Goal: Communication & Community: Answer question/provide support

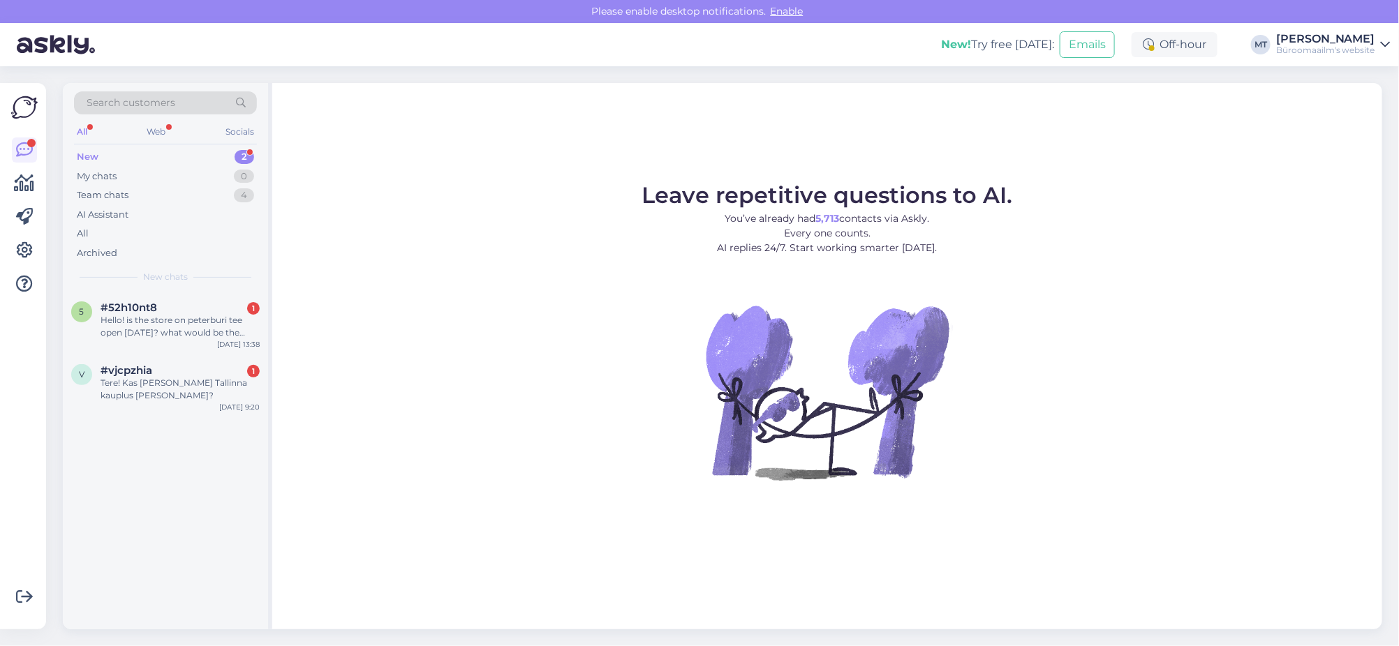
click at [82, 154] on div "New" at bounding box center [88, 157] width 22 height 14
click at [160, 323] on div "Hello! is the store on peterburi tee open [DATE]? what would be the schedule? T…" at bounding box center [179, 326] width 159 height 25
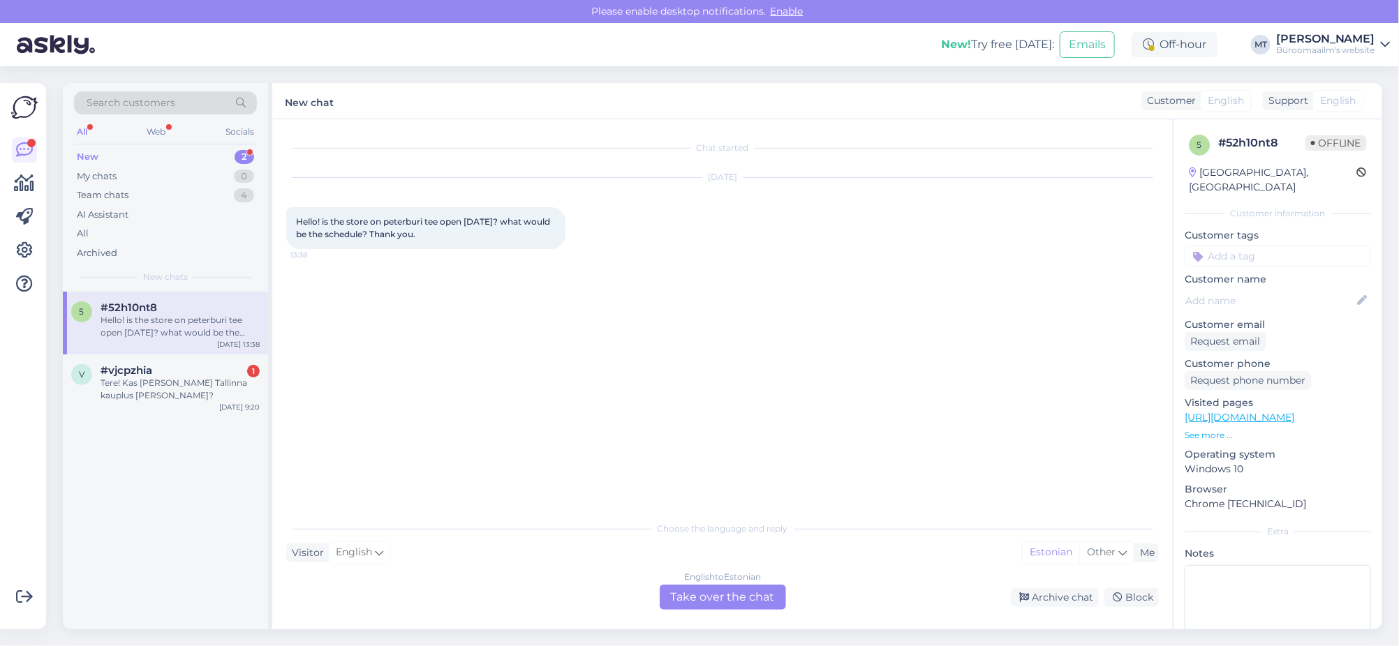
click at [726, 589] on div "English to Estonian Take over the chat" at bounding box center [722, 597] width 126 height 25
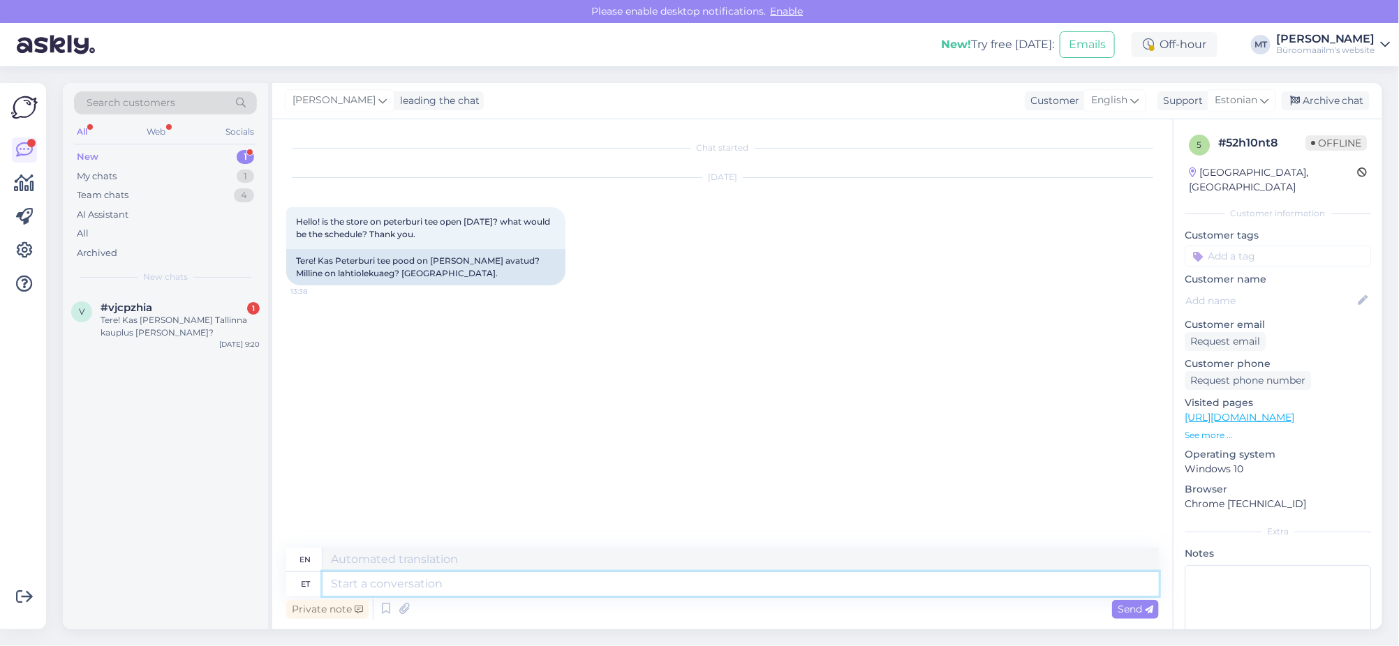
click at [382, 580] on textarea at bounding box center [740, 584] width 836 height 24
click at [369, 589] on textarea at bounding box center [740, 584] width 836 height 24
paste textarea "K [DATE] - Kõik Büroomaailma kaplused on suletud"
type textarea "K [DATE] - Kõik Büroomaailma kaplused on suletud"
type textarea "[DATE] - All Office World [DEMOGRAPHIC_DATA] are closed"
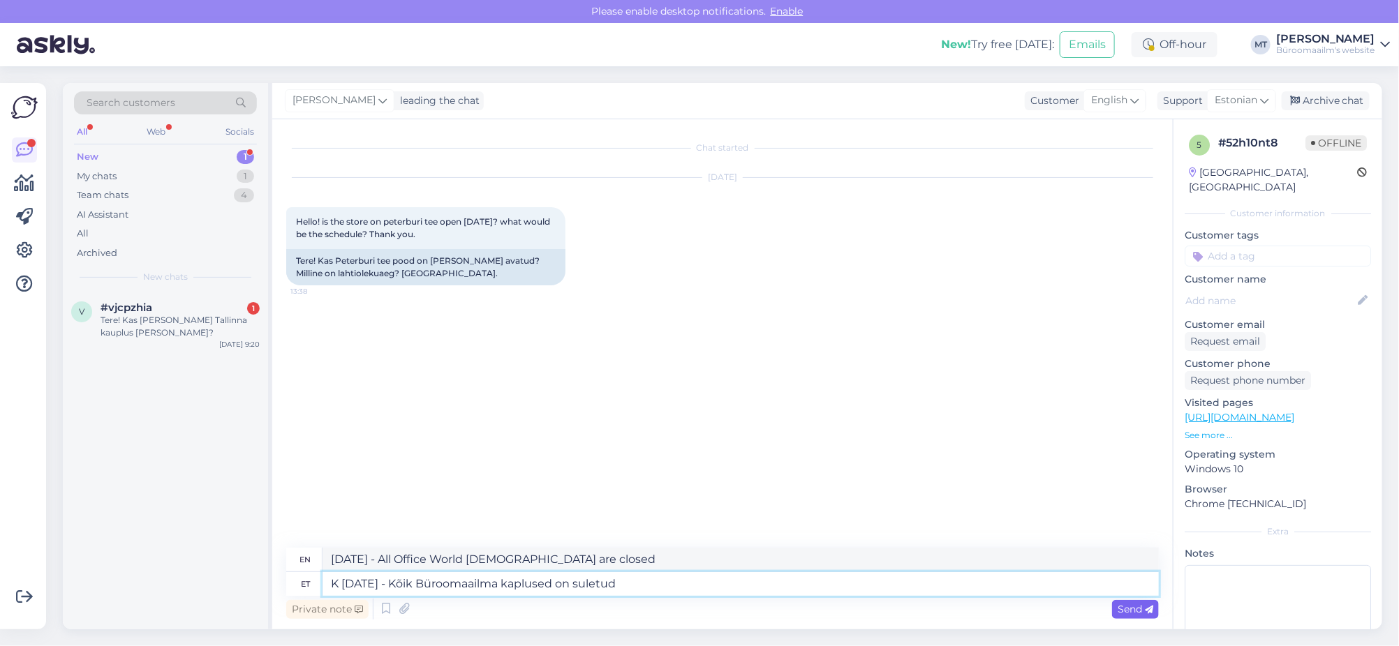
type textarea "K [DATE] - Kõik Büroomaailma kaplused on suletud"
click at [1130, 613] on span "Send" at bounding box center [1135, 609] width 36 height 13
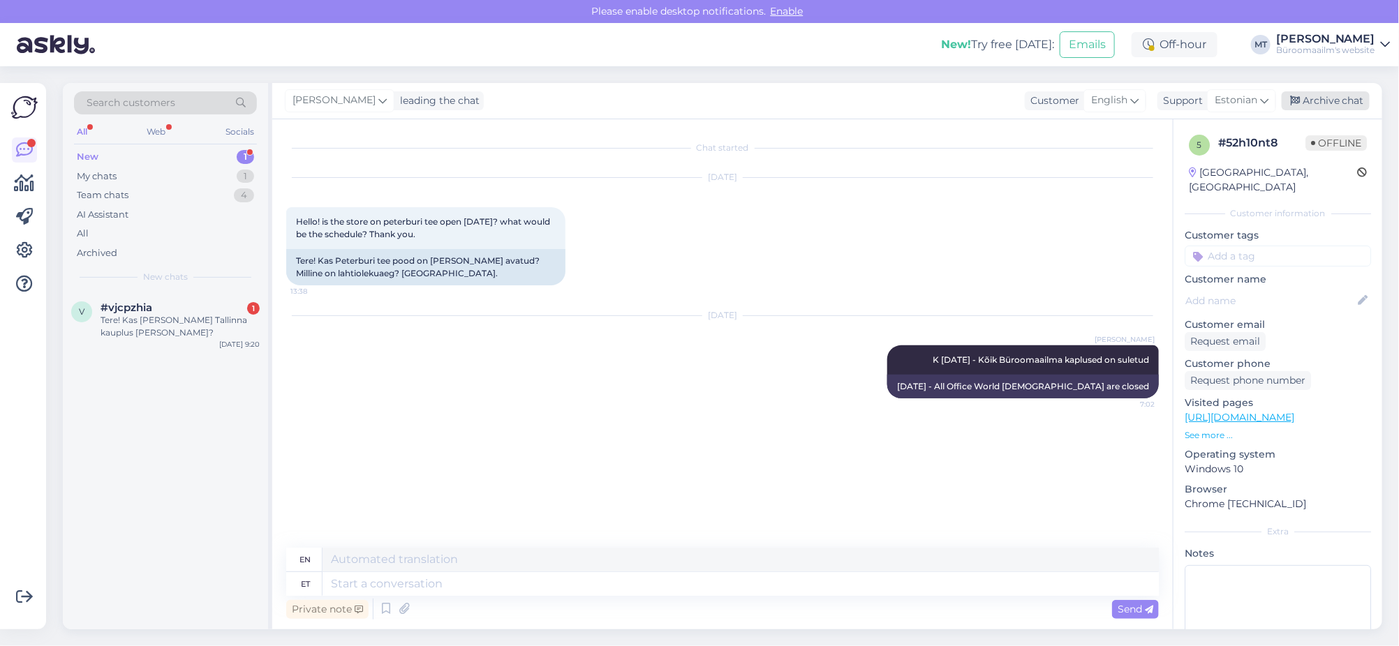
click at [1329, 100] on div "Archive chat" at bounding box center [1325, 100] width 88 height 19
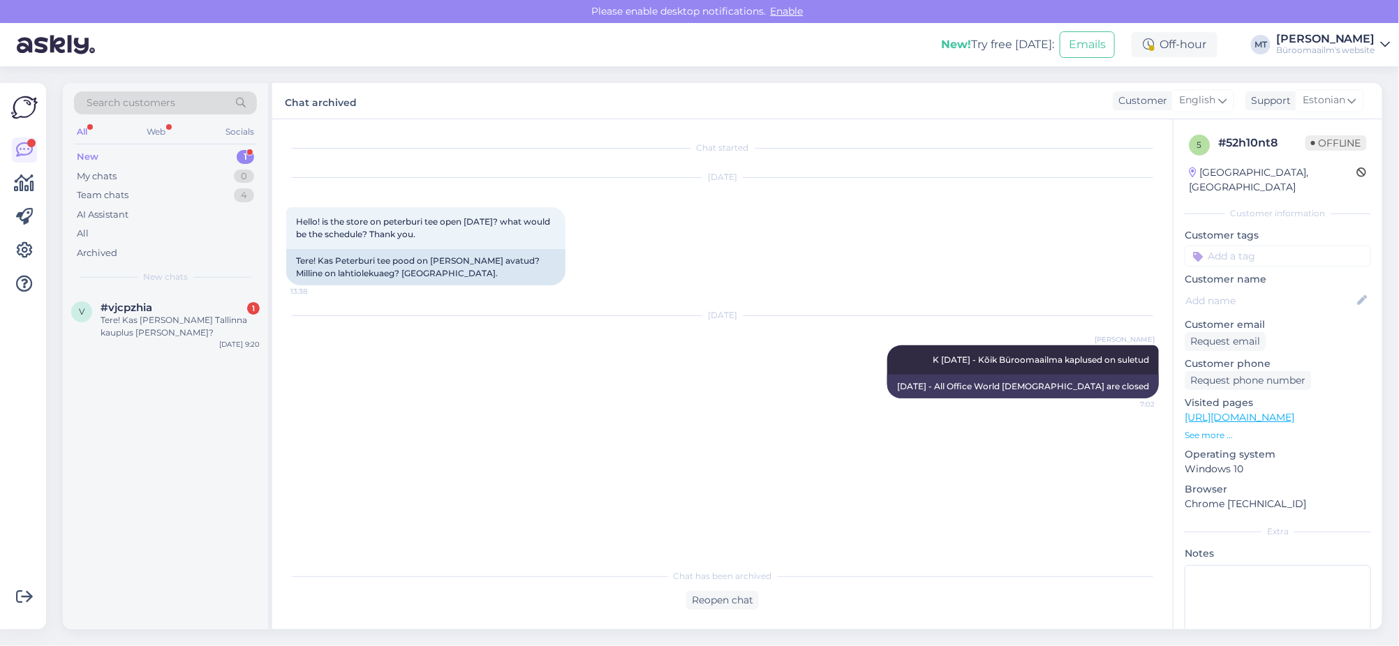
click at [85, 156] on div "New" at bounding box center [88, 157] width 22 height 14
click at [143, 314] on div "Tere! Kas [PERSON_NAME] Tallinna kauplus [PERSON_NAME]?" at bounding box center [179, 326] width 159 height 25
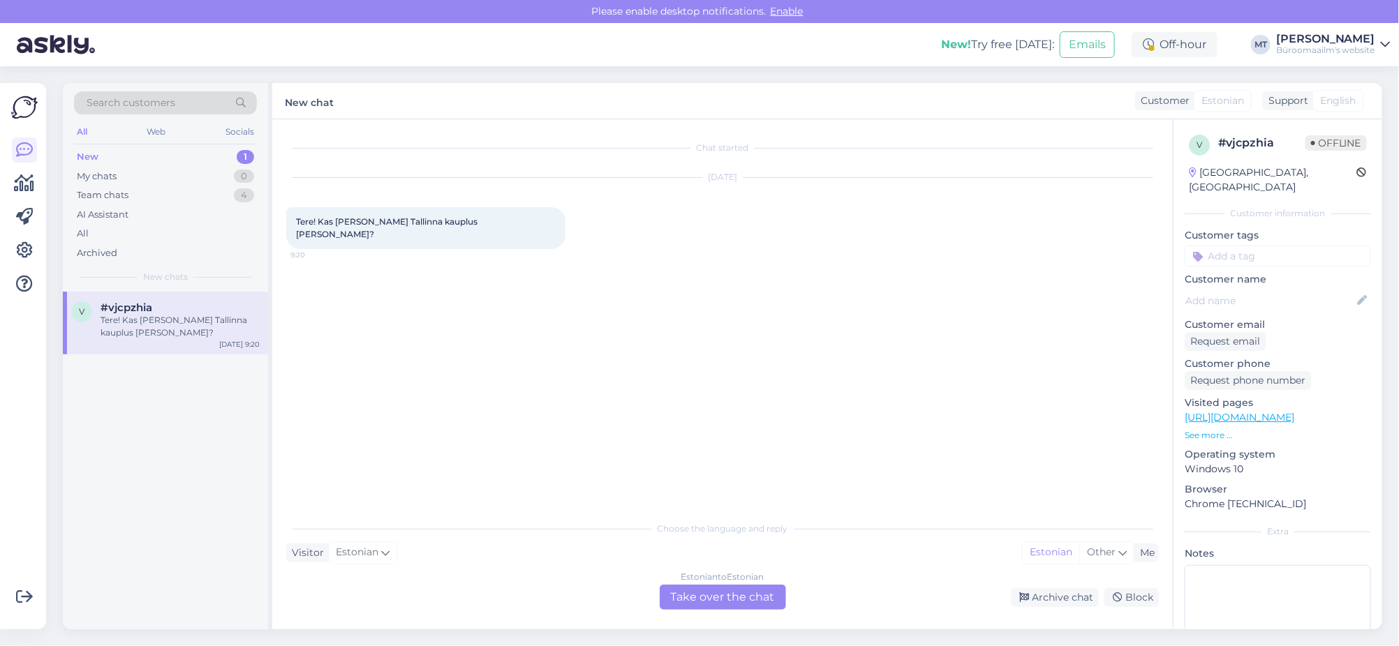
click at [714, 599] on div "Estonian to Estonian Take over the chat" at bounding box center [722, 597] width 126 height 25
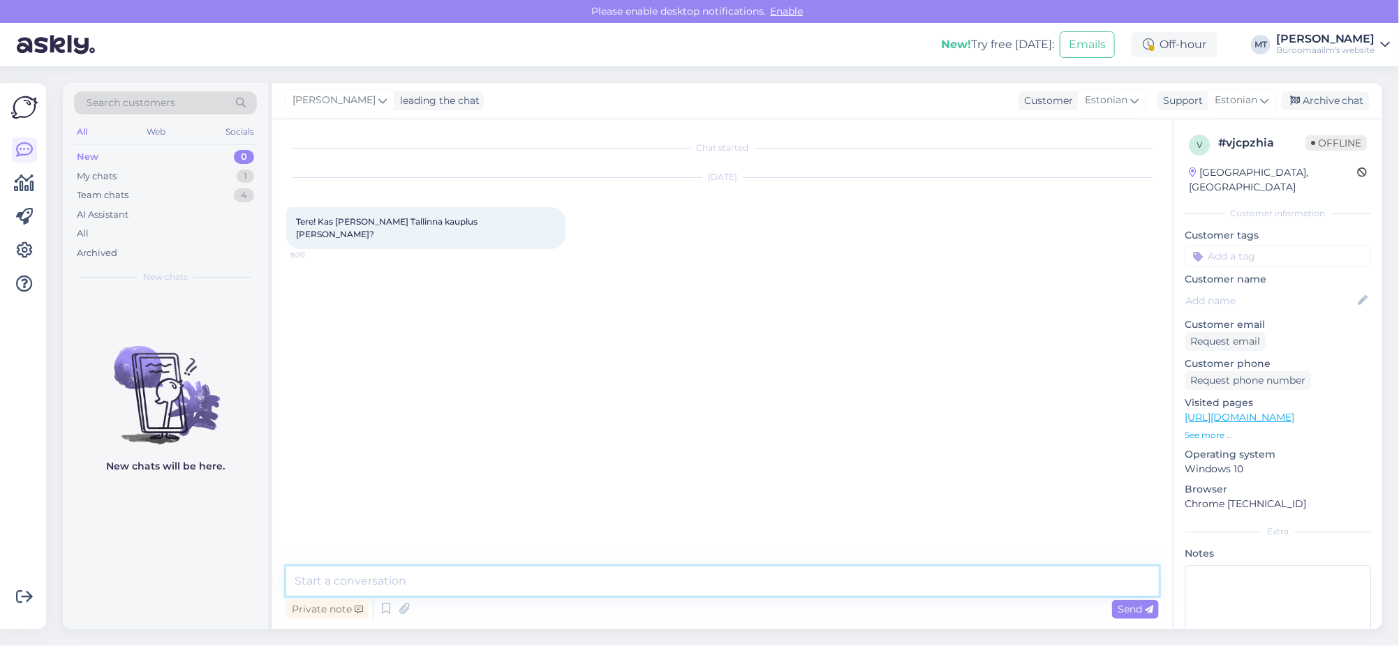
click at [392, 590] on textarea at bounding box center [722, 581] width 872 height 29
paste textarea "K [DATE] - Kõik Büroomaailma kaplused on suletud"
type textarea "K [DATE] - Kõik Büroomaailma kaplused on suletud"
click at [1133, 609] on span "Send" at bounding box center [1135, 609] width 36 height 13
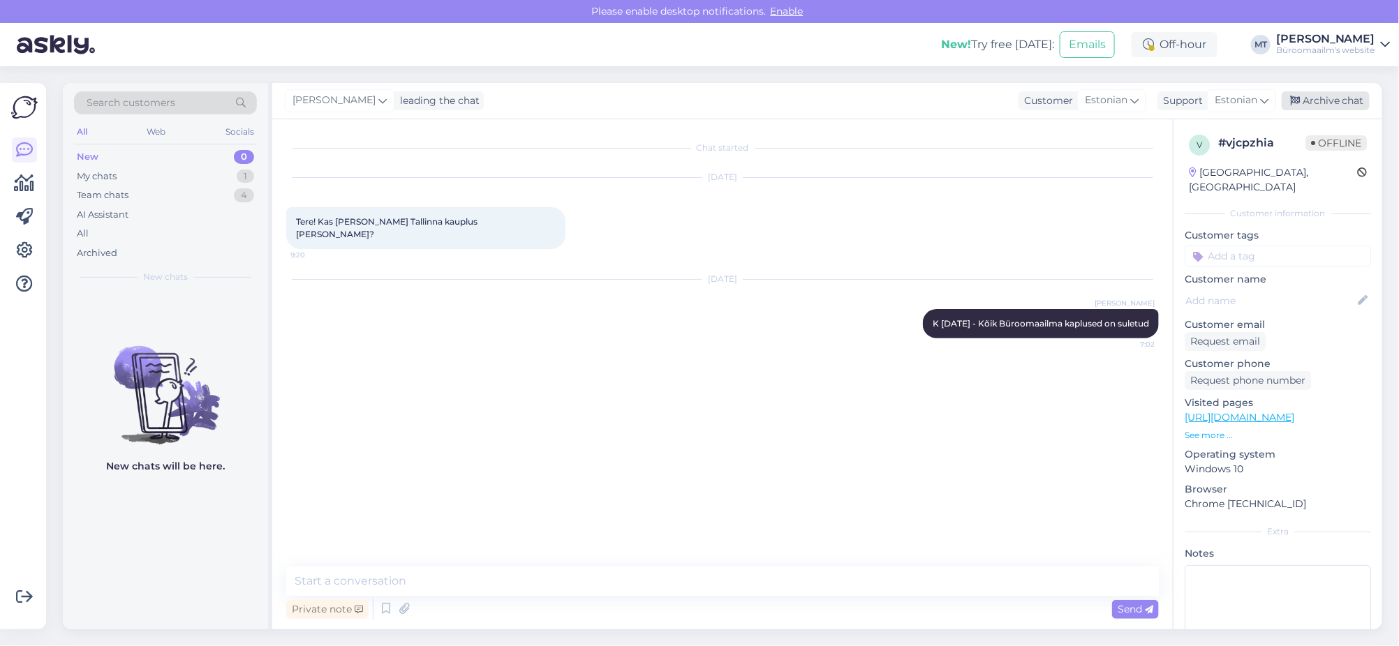
click at [1330, 96] on div "Archive chat" at bounding box center [1325, 100] width 88 height 19
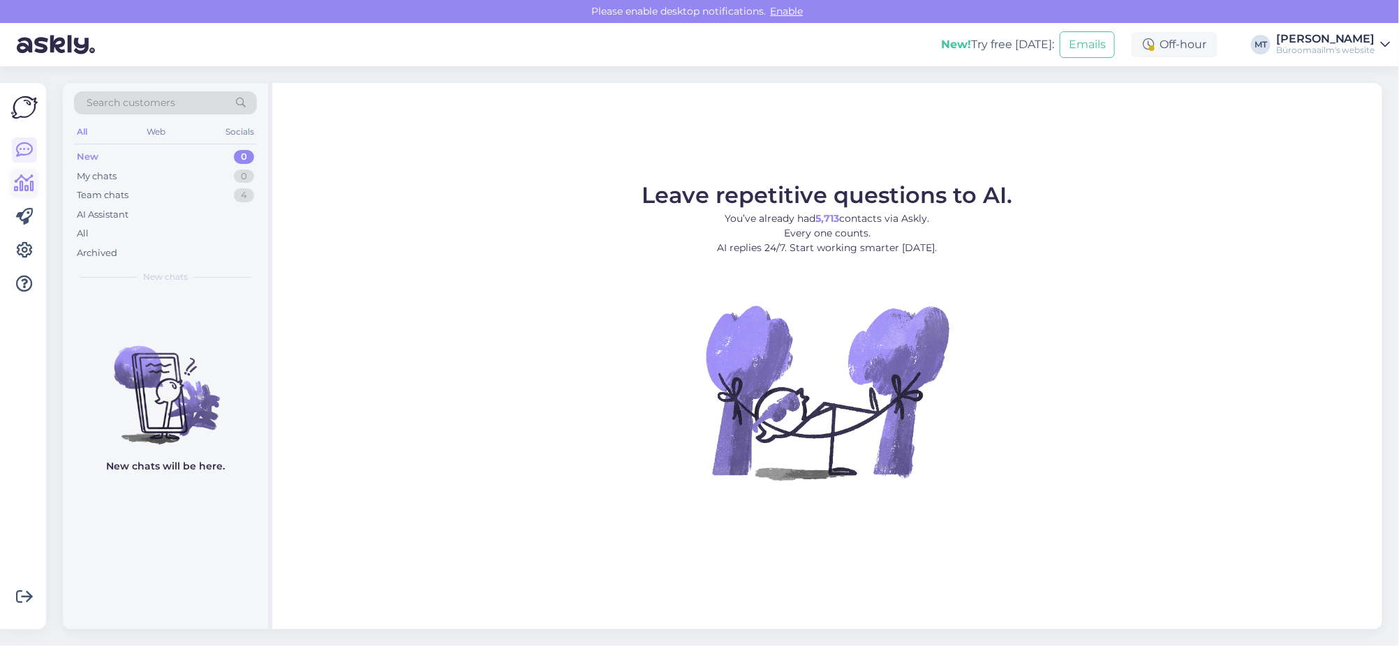
click at [22, 188] on icon at bounding box center [25, 183] width 20 height 17
